Goal: Task Accomplishment & Management: Use online tool/utility

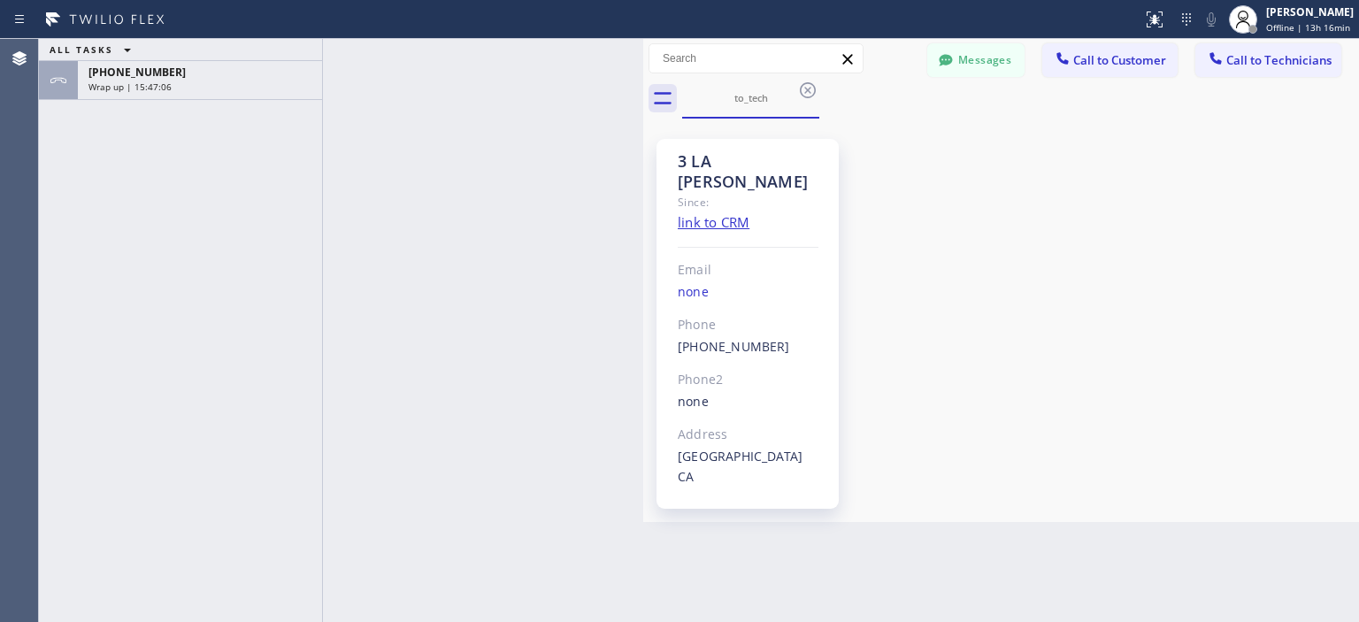
drag, startPoint x: 287, startPoint y: 104, endPoint x: 643, endPoint y: 116, distance: 356.8
click at [643, 116] on div at bounding box center [643, 330] width 0 height 583
click at [227, 85] on div "Wrap up | 15:47:07" at bounding box center [199, 87] width 223 height 12
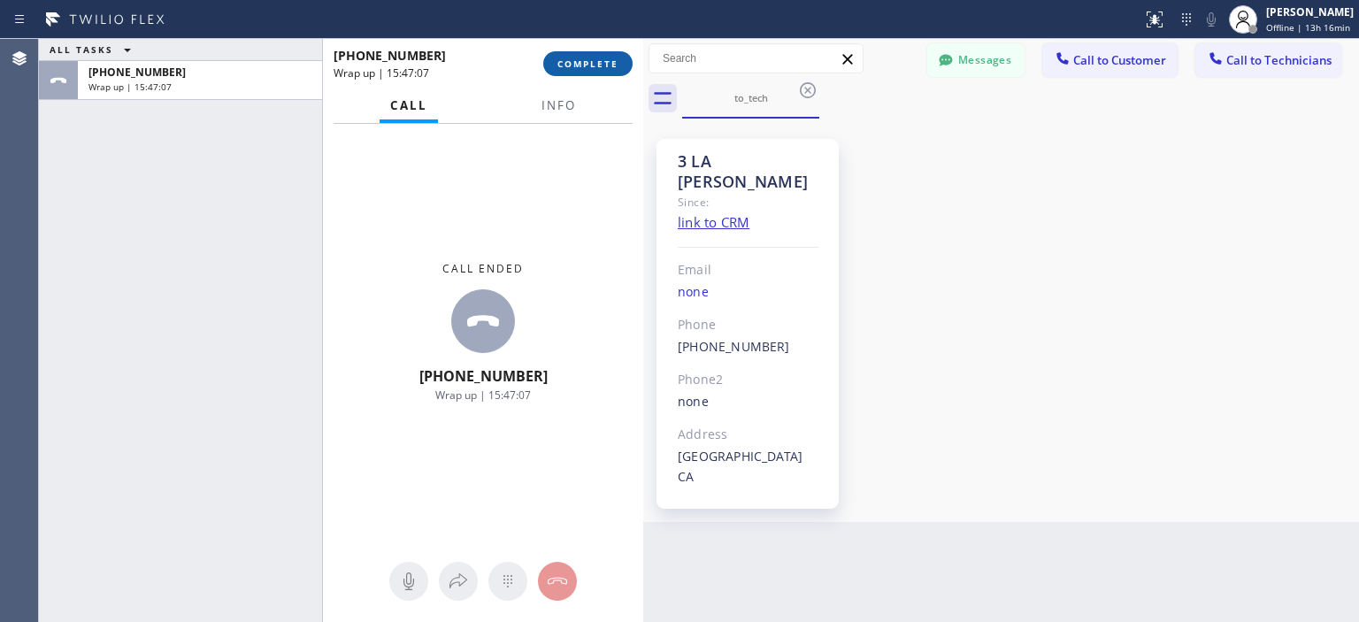
click at [589, 61] on span "COMPLETE" at bounding box center [587, 64] width 61 height 12
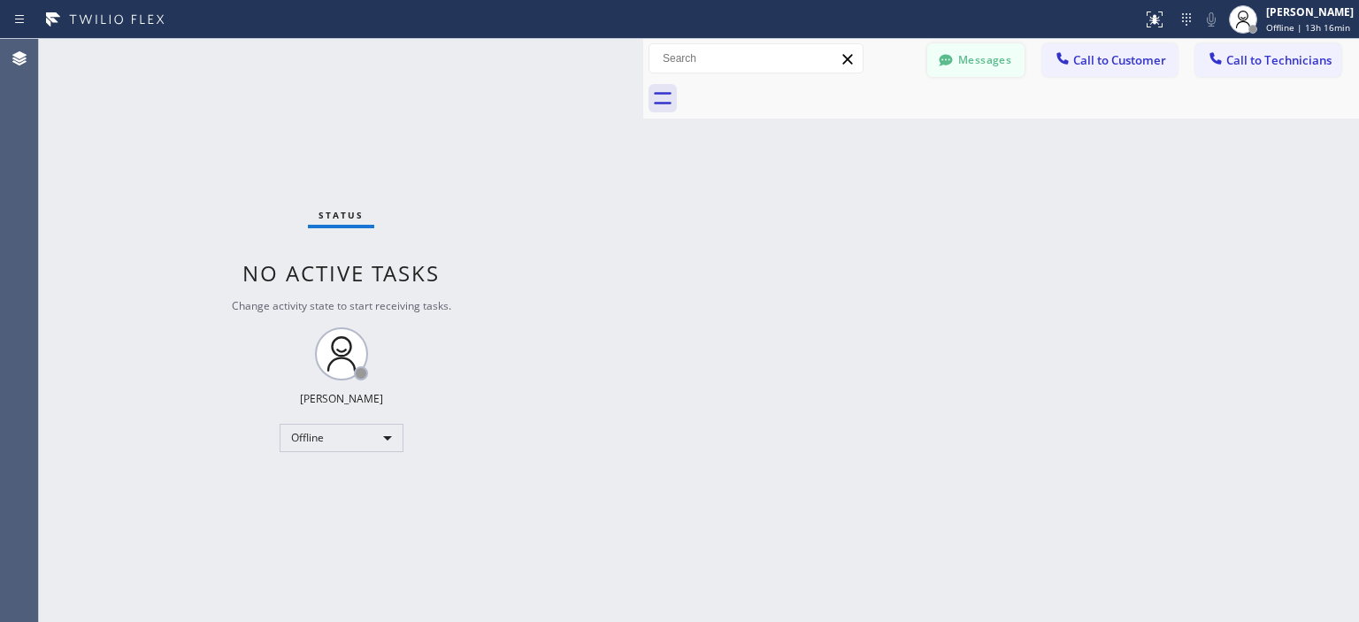
click at [978, 57] on button "Messages" at bounding box center [975, 60] width 97 height 34
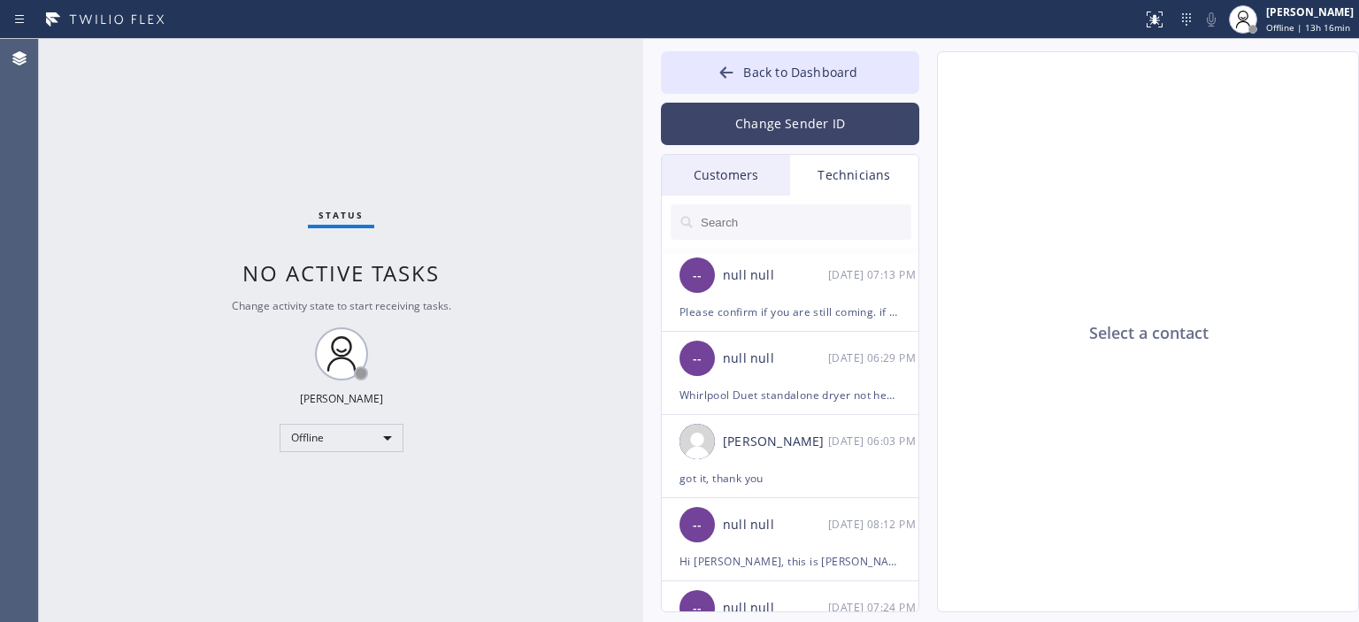
click at [747, 129] on button "Change Sender ID" at bounding box center [790, 124] width 258 height 42
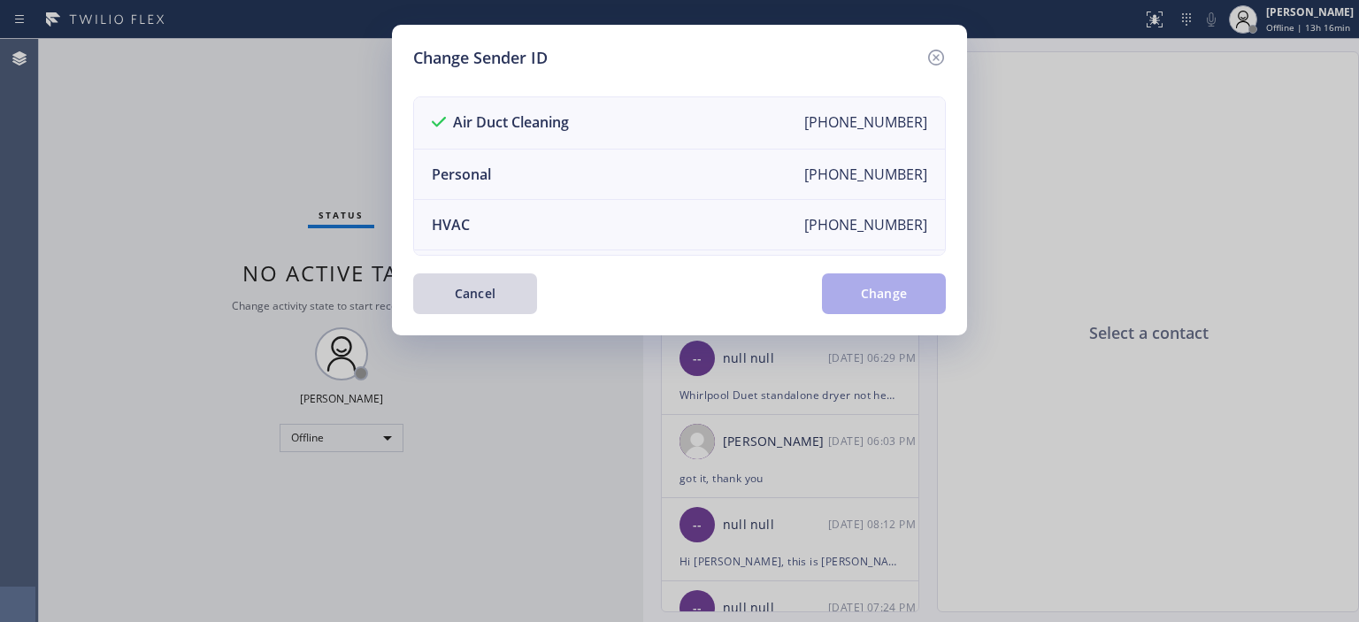
click at [949, 52] on div "Change Sender ID Air Duct Cleaning +18006865038 Personal +13232842147 HVAC +185…" at bounding box center [679, 180] width 575 height 311
click at [946, 52] on icon at bounding box center [936, 57] width 21 height 21
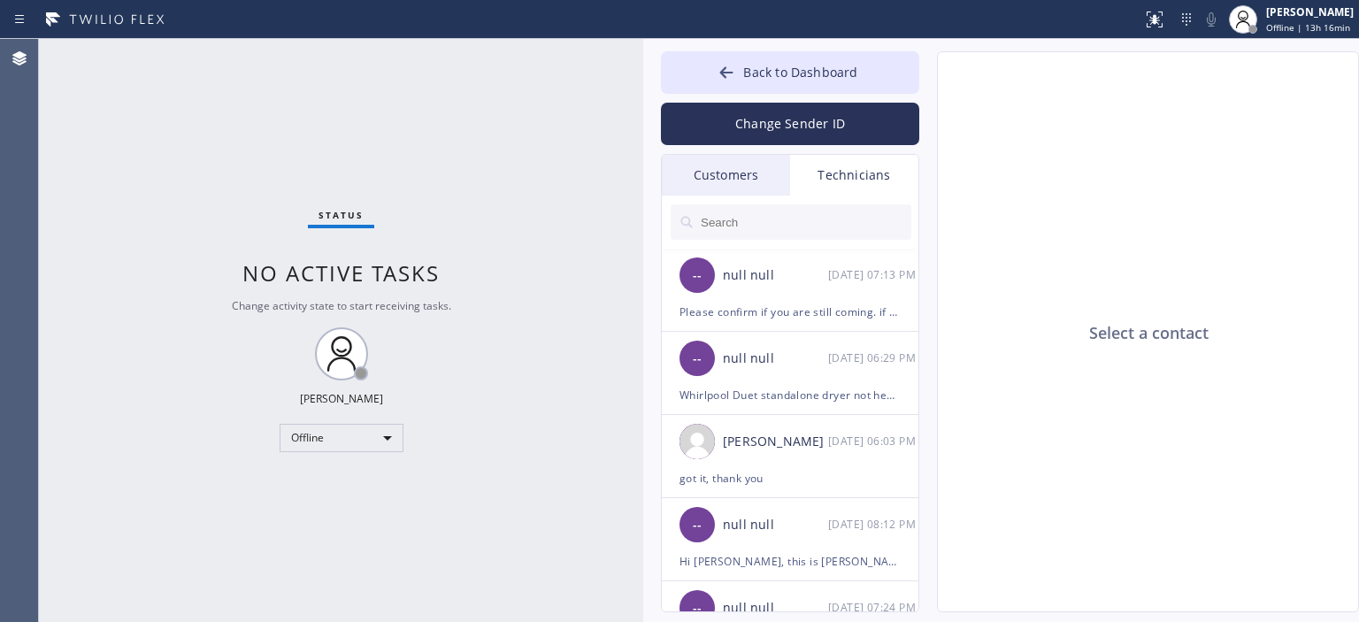
click at [732, 182] on div "Customers" at bounding box center [726, 175] width 128 height 41
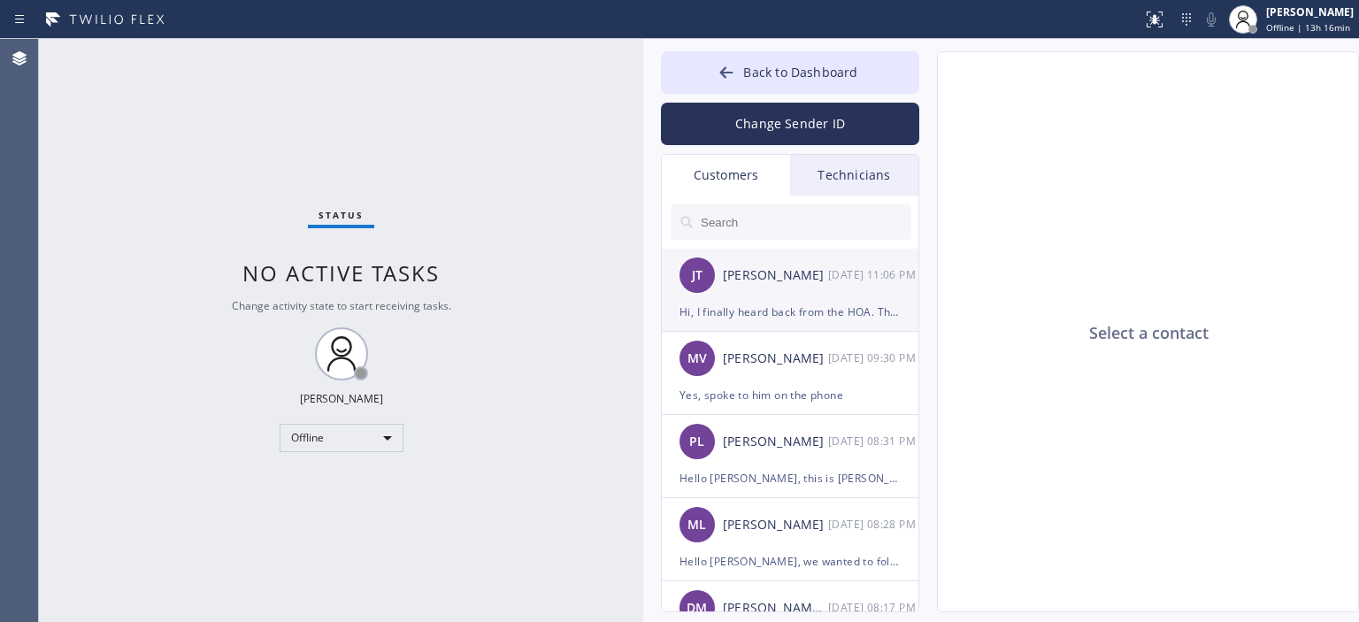
click at [791, 278] on div "Joanne Tolentino" at bounding box center [775, 275] width 105 height 20
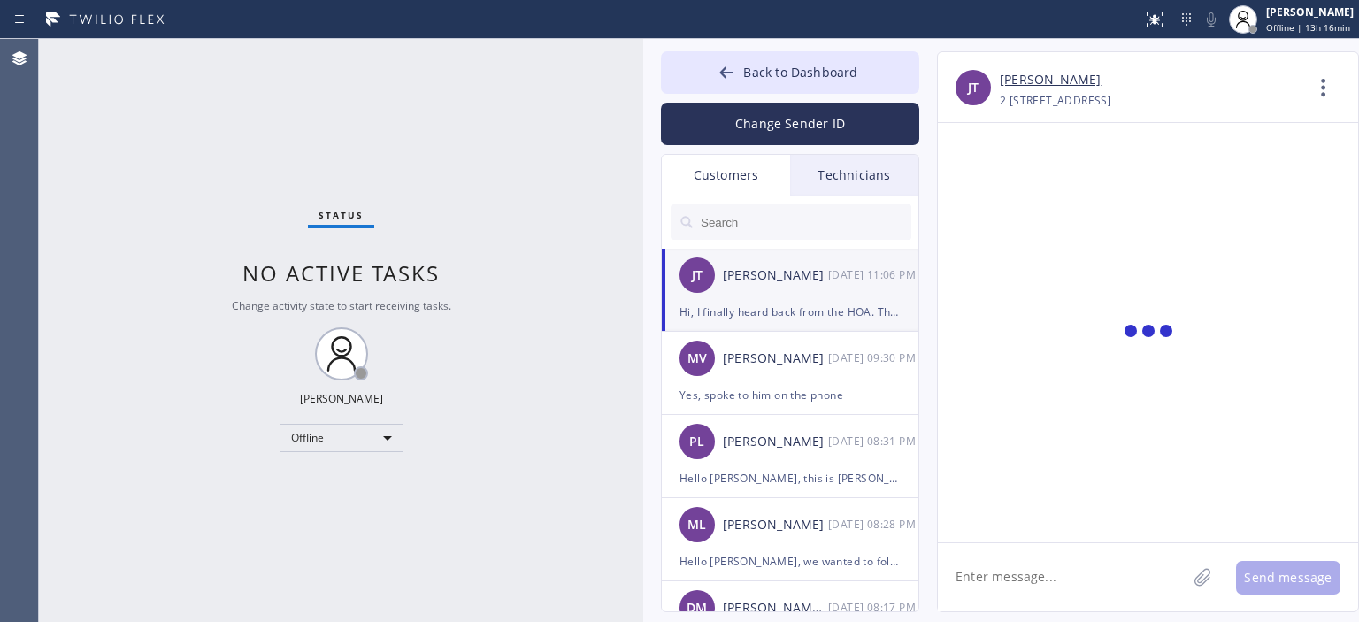
scroll to position [820, 0]
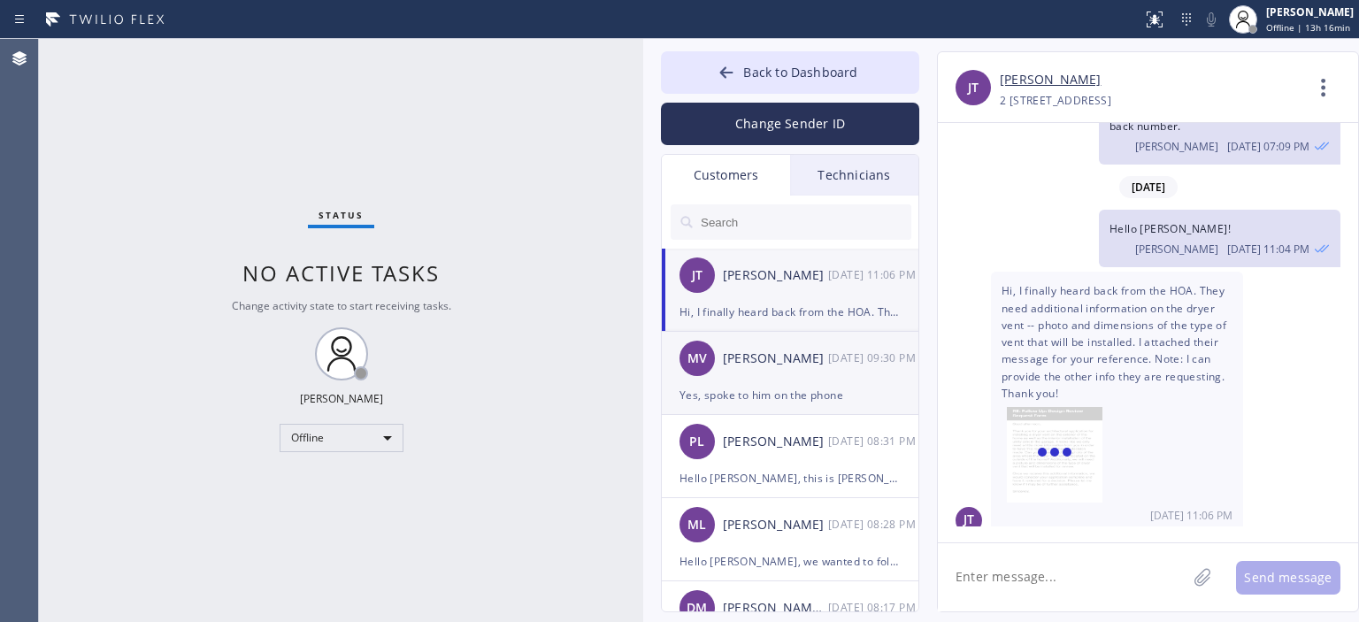
click at [803, 379] on div "MV Mark Vanschlakwyk 09/03 09:30 PM" at bounding box center [791, 358] width 258 height 53
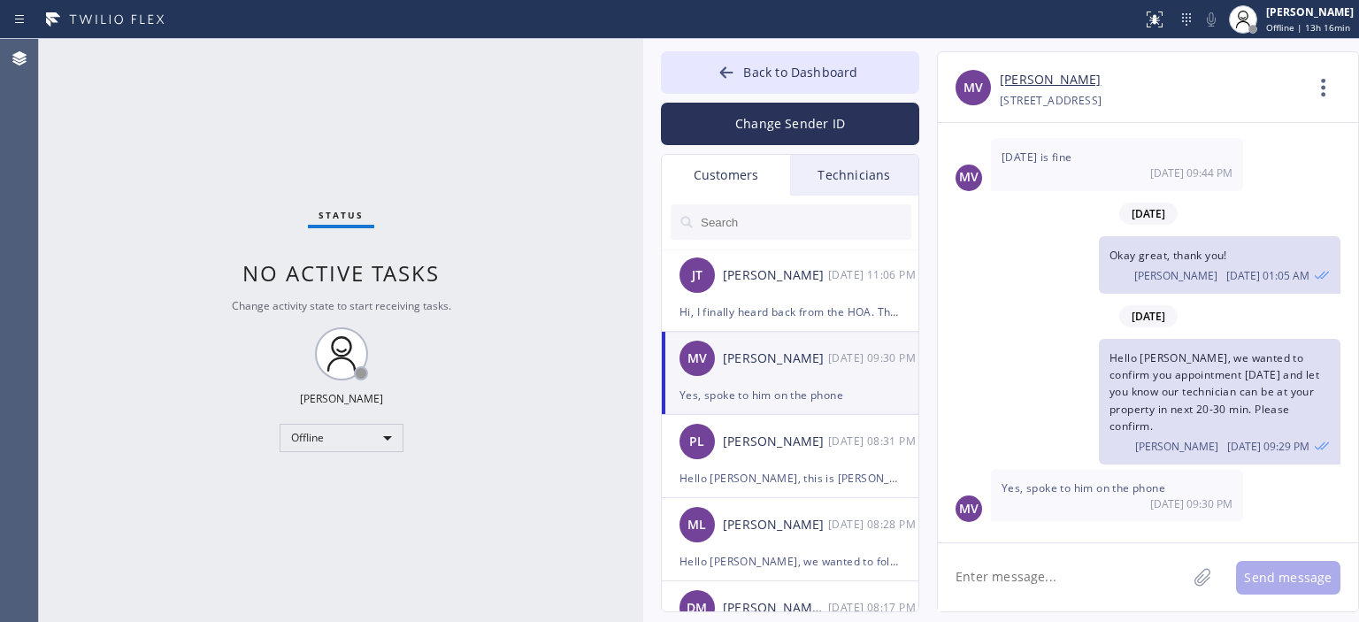
scroll to position [166, 0]
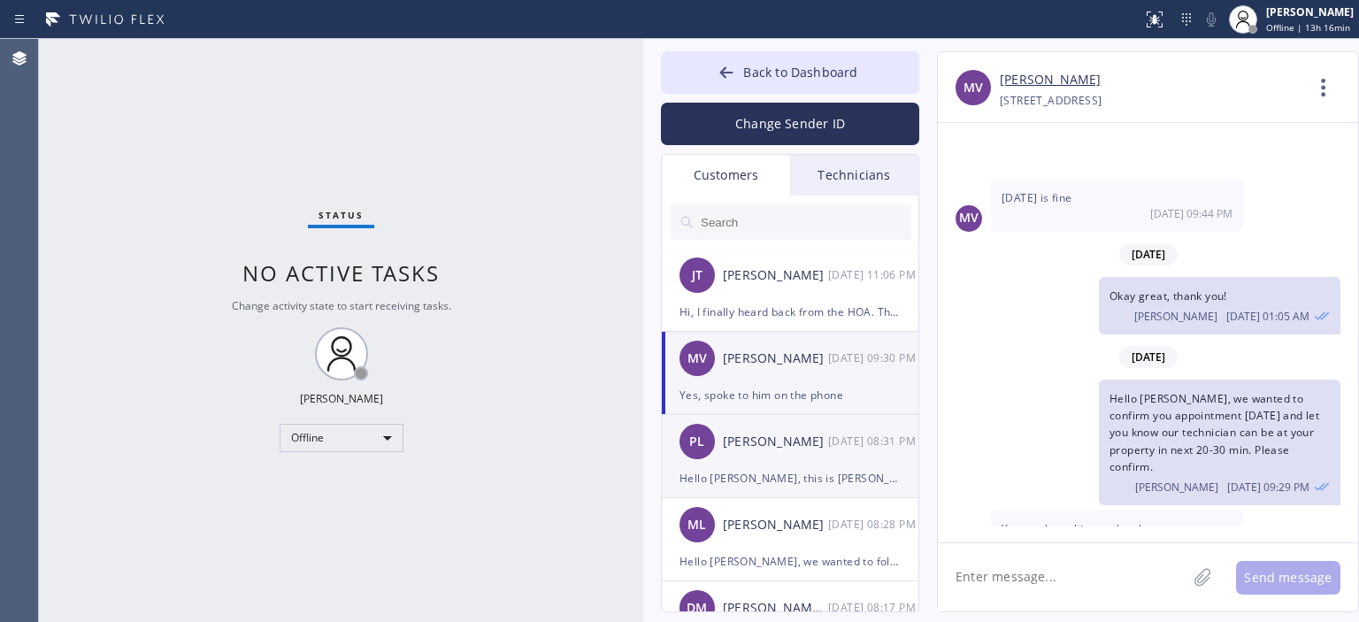
click at [853, 457] on div "PL Pamela Love 09/03 08:31 PM" at bounding box center [791, 441] width 258 height 53
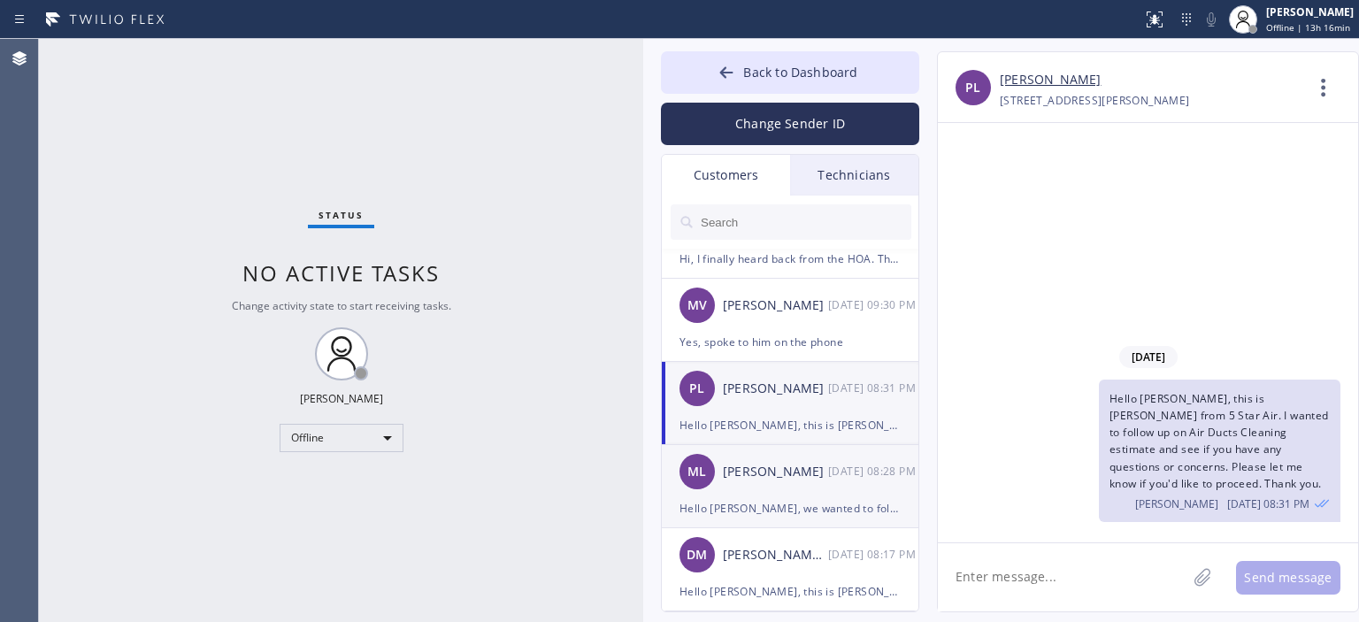
scroll to position [53, 0]
click at [819, 471] on div "Matt Letscher" at bounding box center [775, 472] width 105 height 20
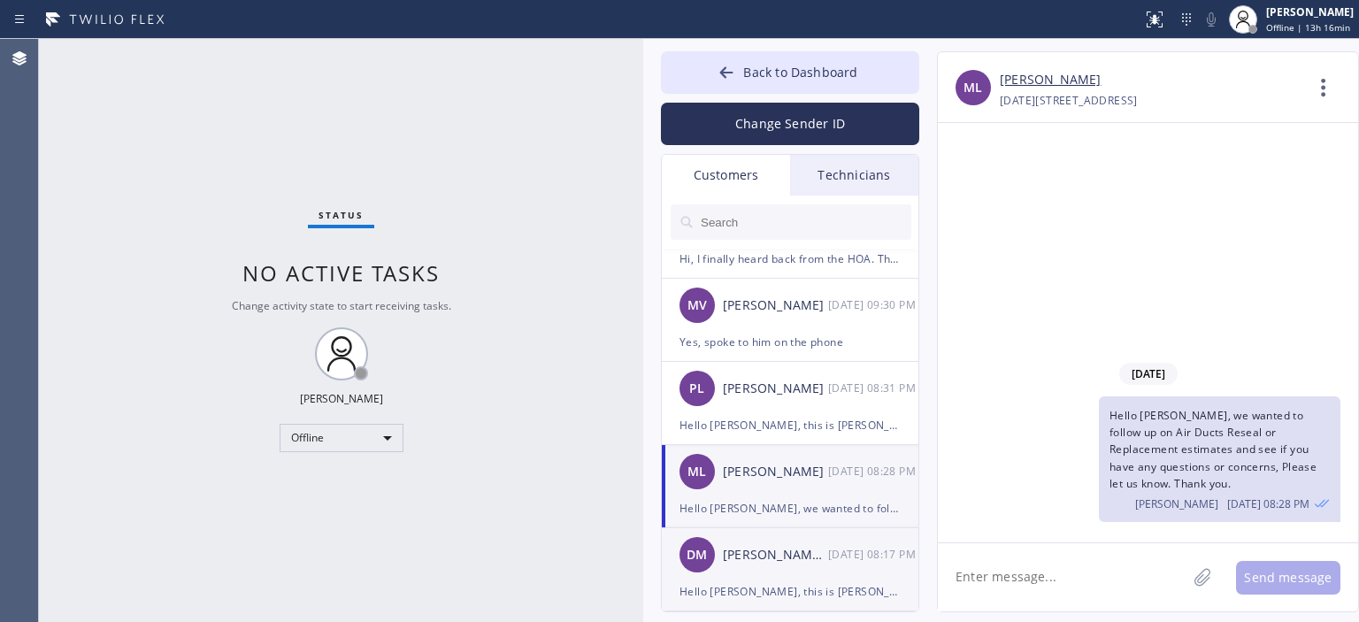
click at [803, 555] on div "David Mr" at bounding box center [775, 555] width 105 height 20
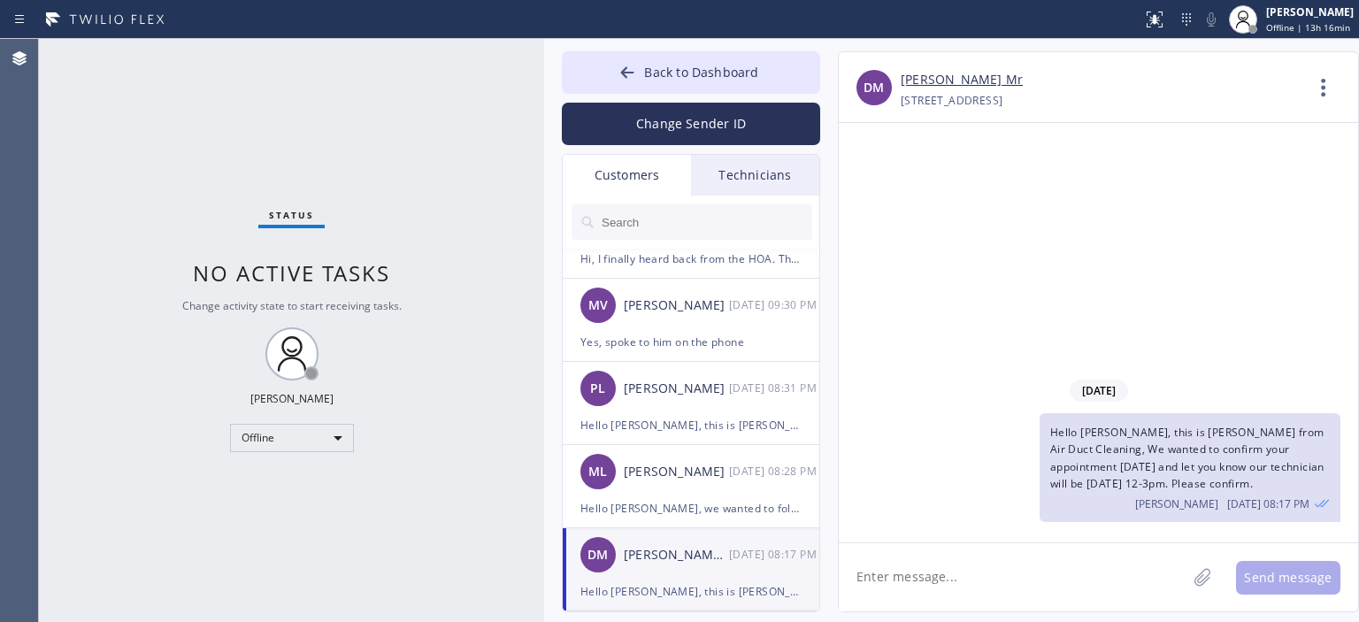
drag, startPoint x: 641, startPoint y: 188, endPoint x: 542, endPoint y: 179, distance: 99.5
click at [544, 179] on div at bounding box center [544, 330] width 0 height 583
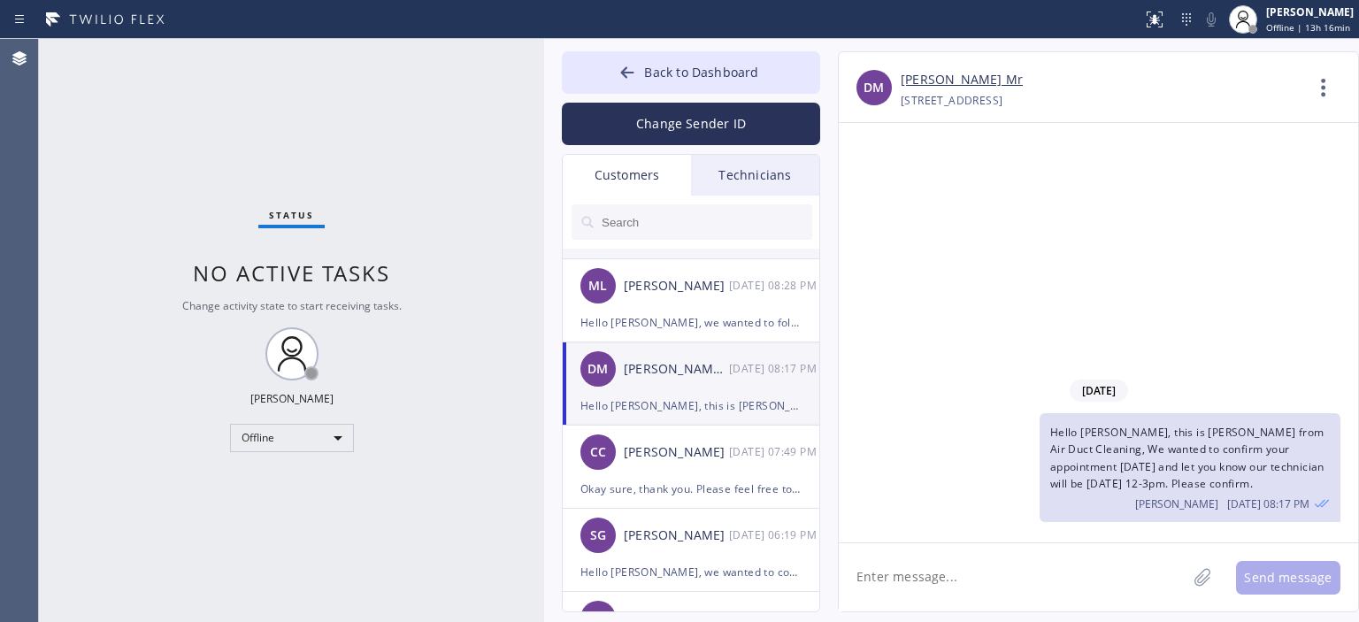
scroll to position [240, 0]
click at [715, 450] on div "Camila Cardonatto" at bounding box center [676, 452] width 105 height 20
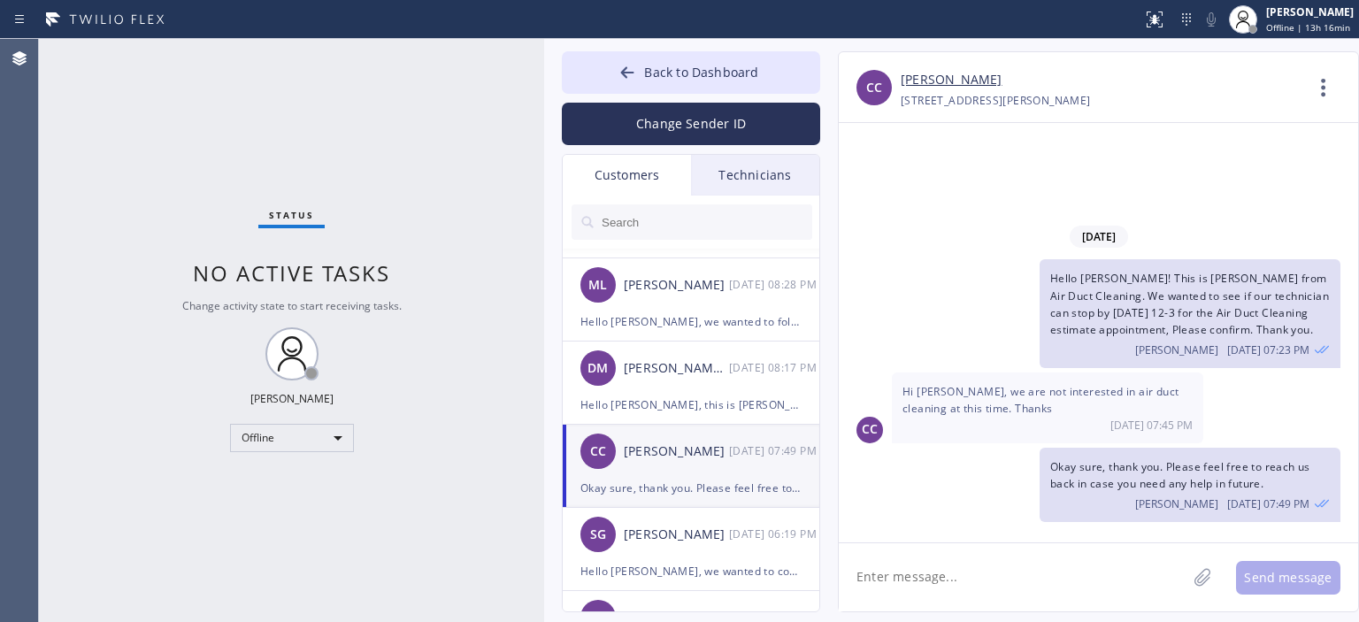
scroll to position [280, 0]
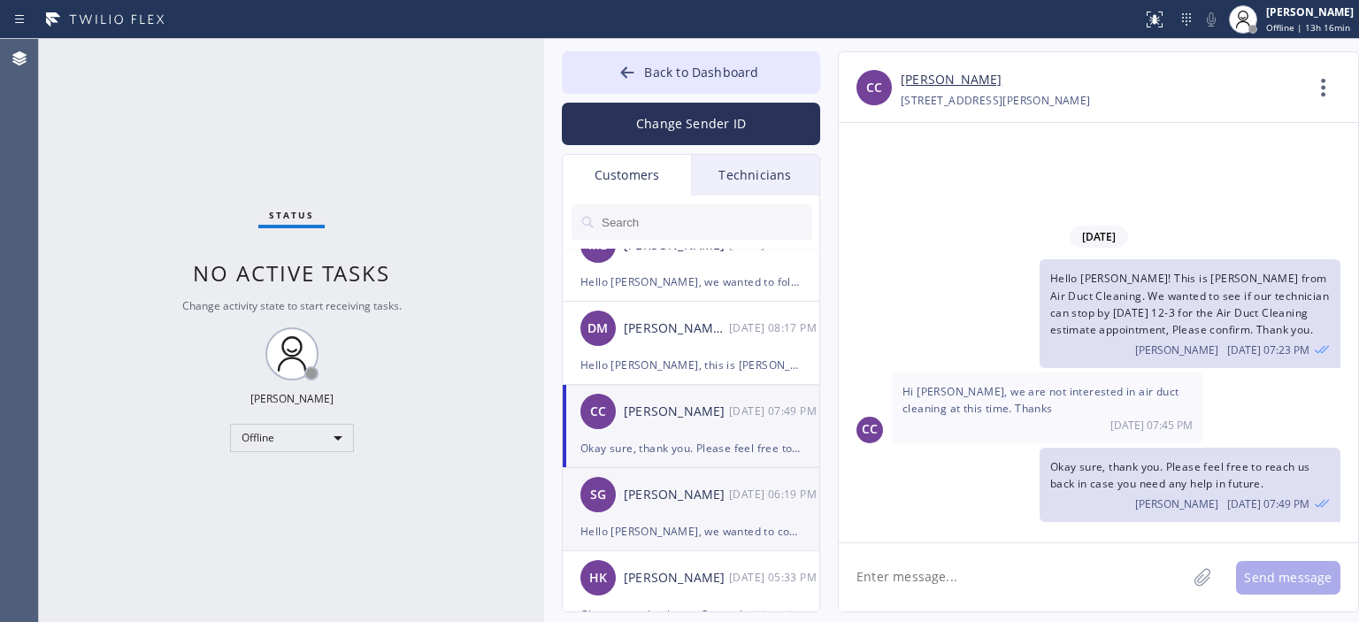
click at [715, 514] on div "SG Sylvia Garcia 09/03 06:19 PM" at bounding box center [692, 494] width 258 height 53
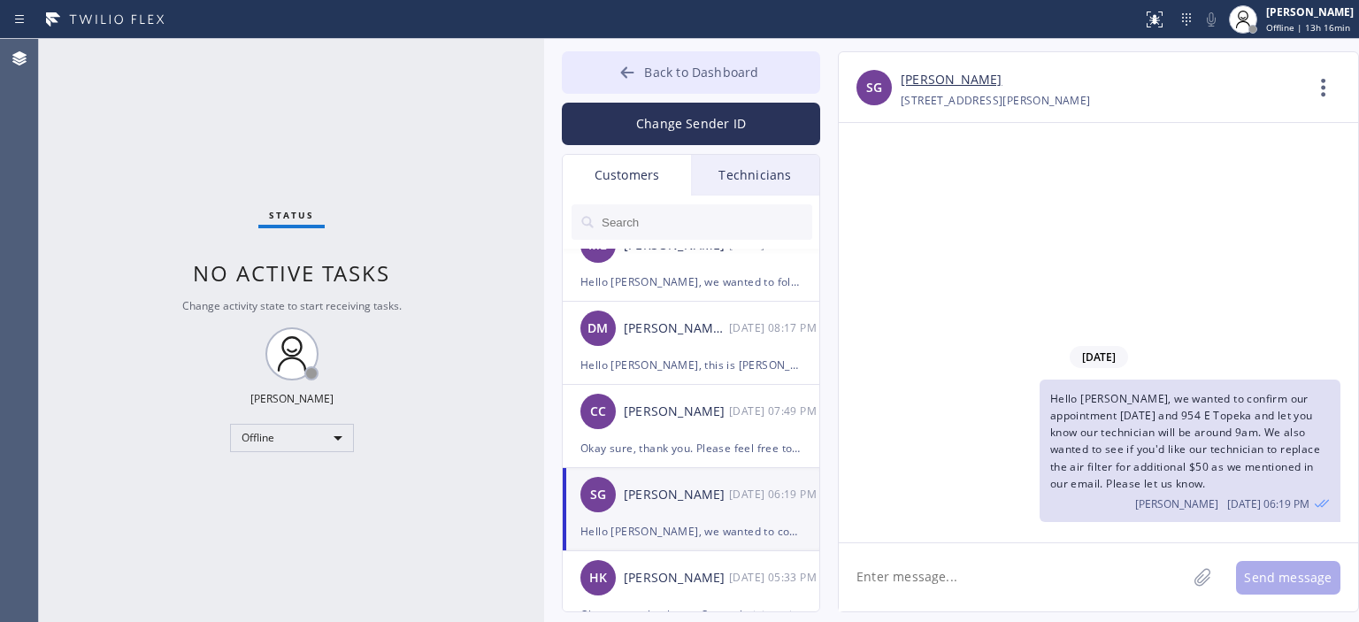
click at [611, 69] on button "Back to Dashboard" at bounding box center [691, 72] width 258 height 42
